Goal: Navigation & Orientation: Find specific page/section

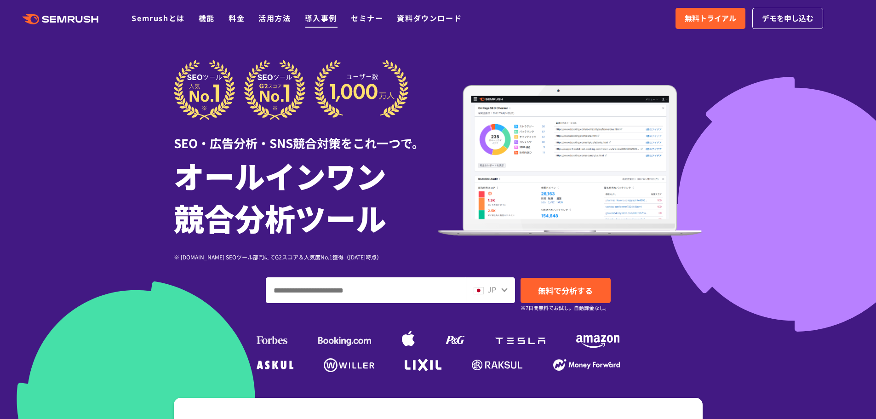
click at [329, 17] on link "導入事例" at bounding box center [321, 17] width 32 height 11
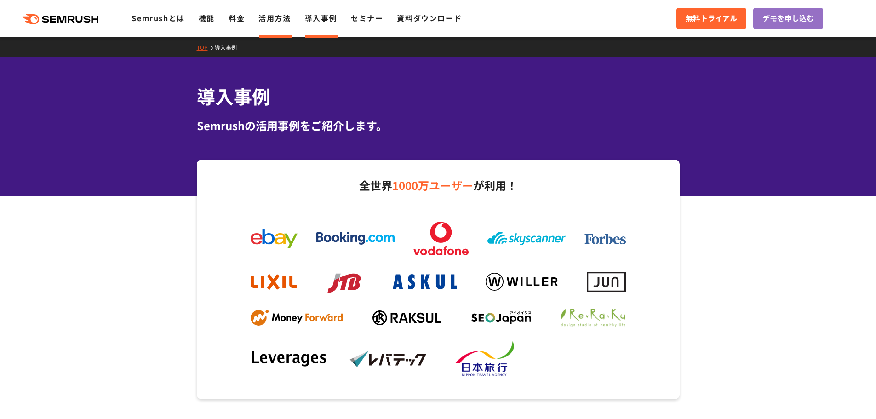
click at [276, 16] on link "活用方法" at bounding box center [274, 17] width 32 height 11
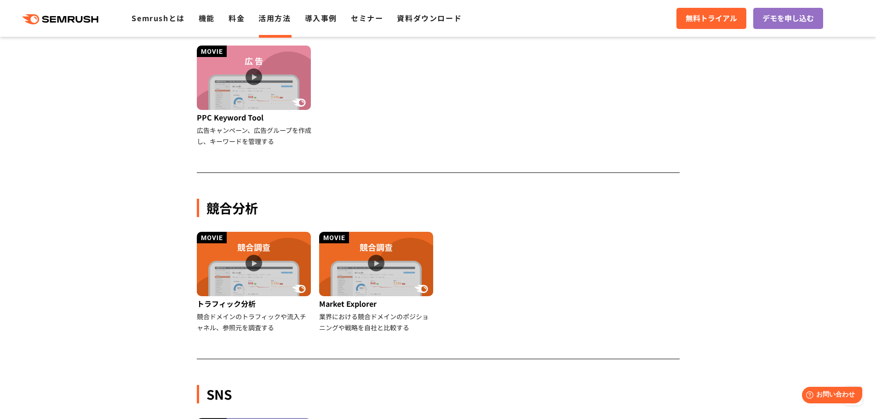
scroll to position [644, 0]
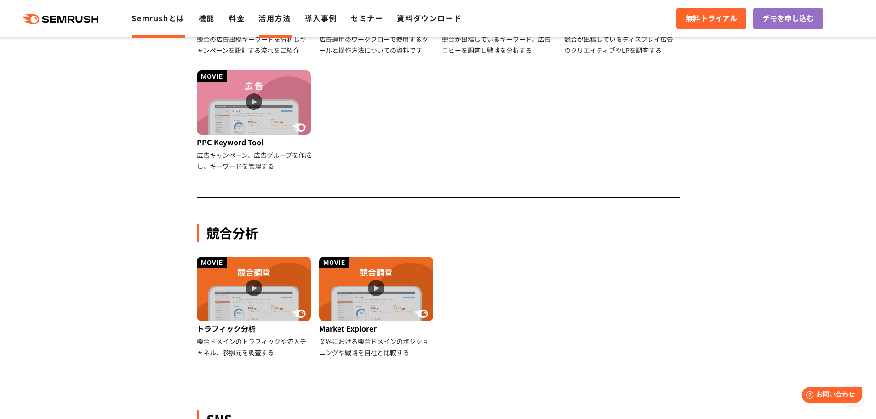
click at [171, 21] on link "Semrushとは" at bounding box center [157, 17] width 53 height 11
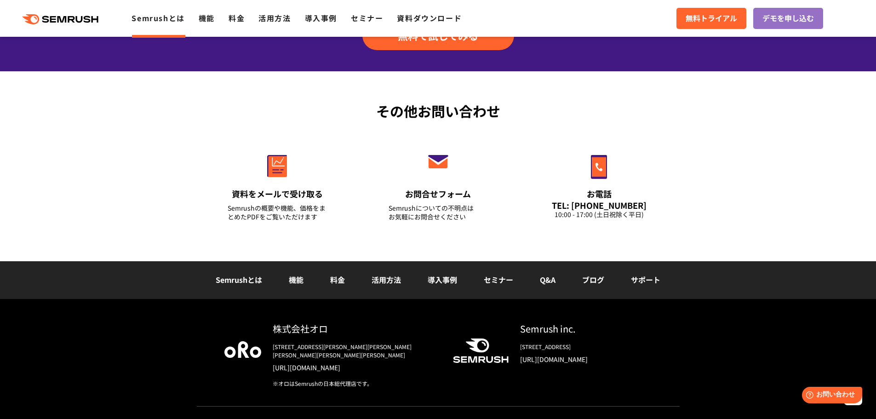
scroll to position [2209, 0]
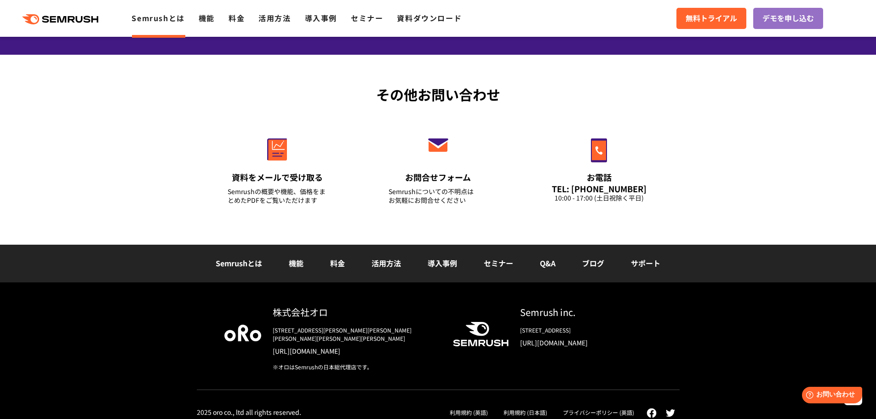
drag, startPoint x: 440, startPoint y: 1, endPoint x: 774, endPoint y: 178, distance: 378.2
click at [774, 178] on div "その他お問い合わせ 資料をメールで受け取る Semrushの概要や機能、価格をまとめたPDFをご覧いただけます お問合せフォーム Semrushについての不明…" at bounding box center [438, 150] width 876 height 190
